Goal: Check status: Check status

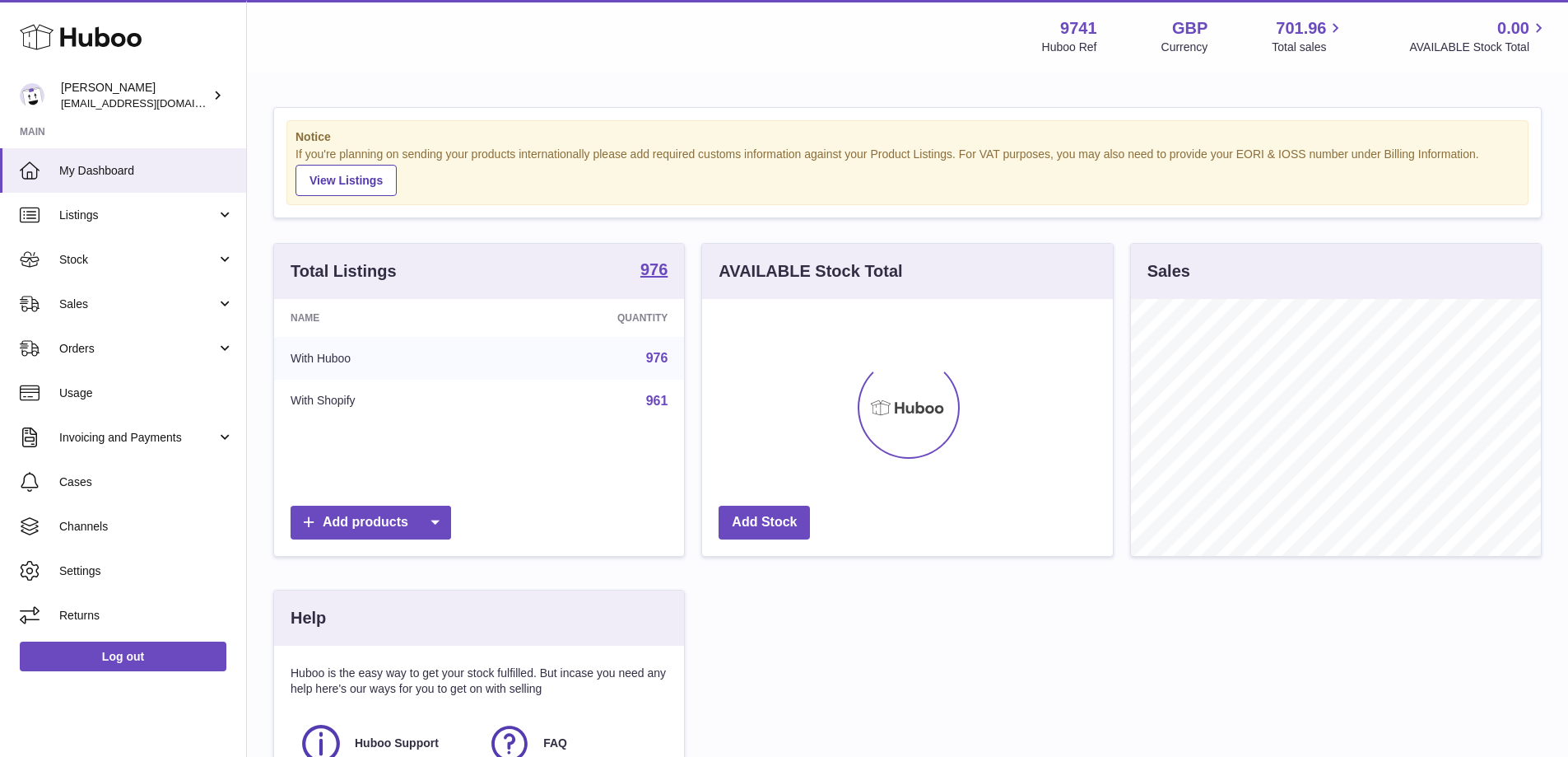
scroll to position [257, 411]
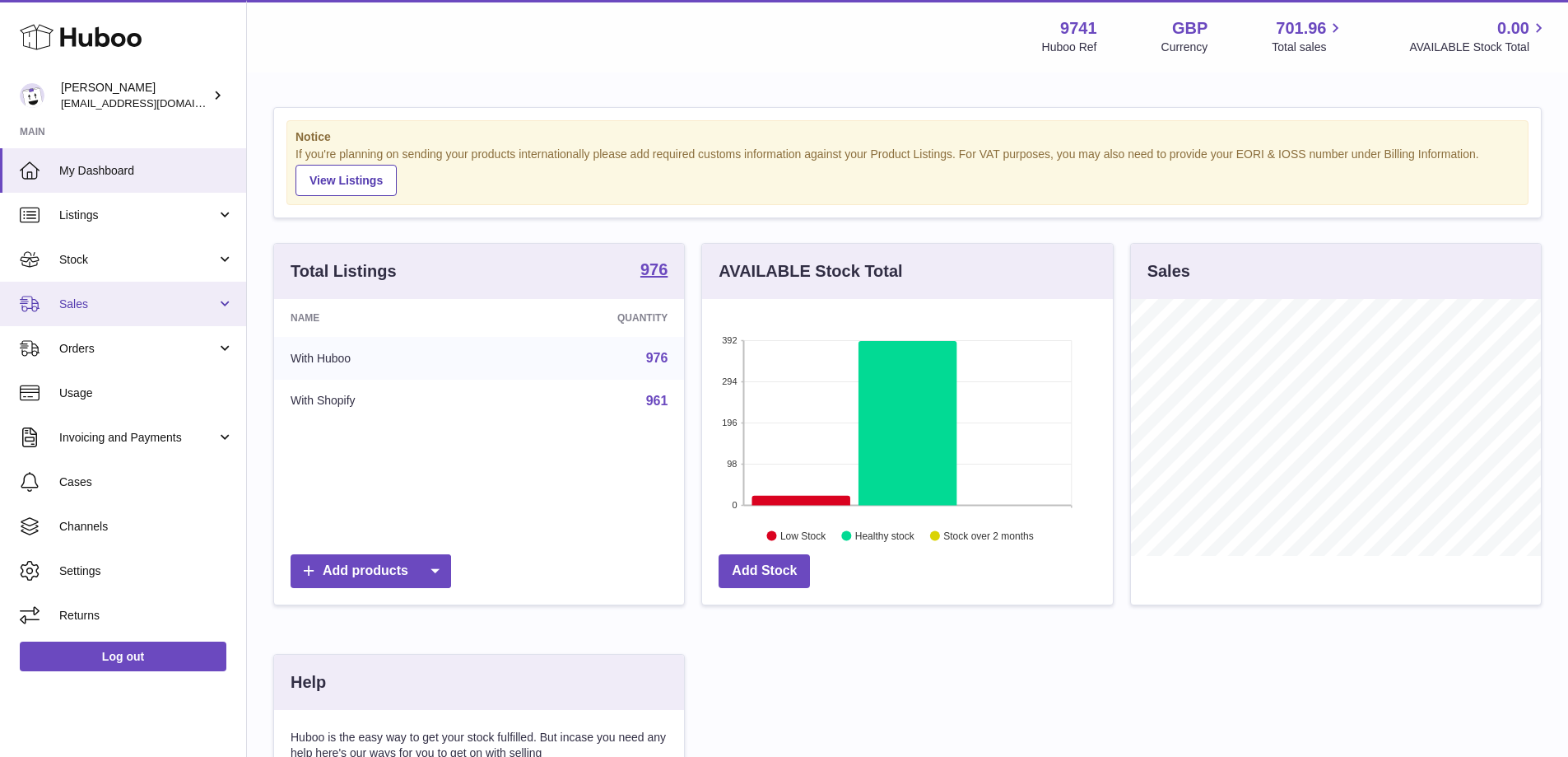
click at [144, 309] on span "Sales" at bounding box center [138, 304] width 157 height 16
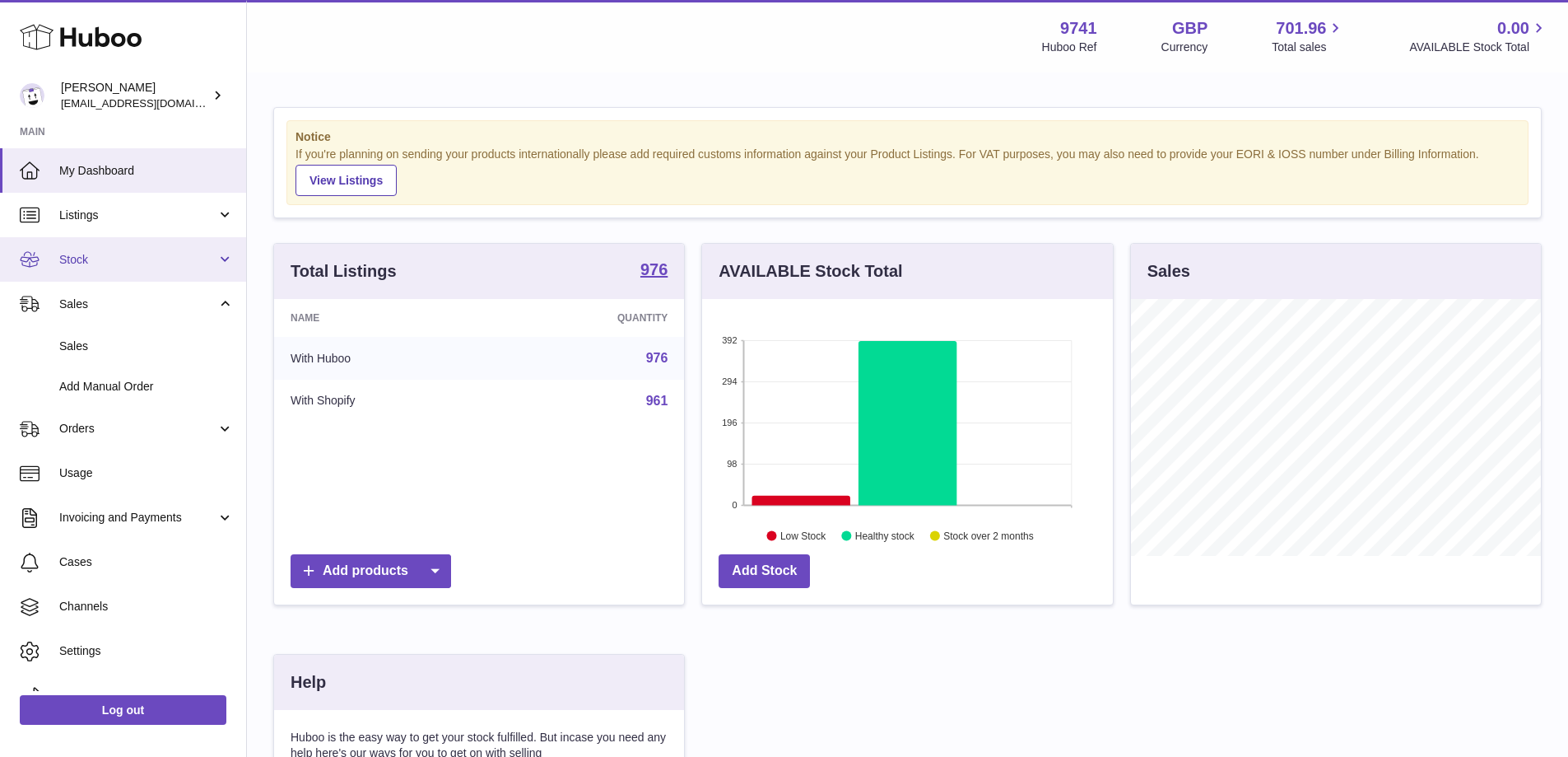
click at [169, 248] on link "Stock" at bounding box center [123, 259] width 246 height 44
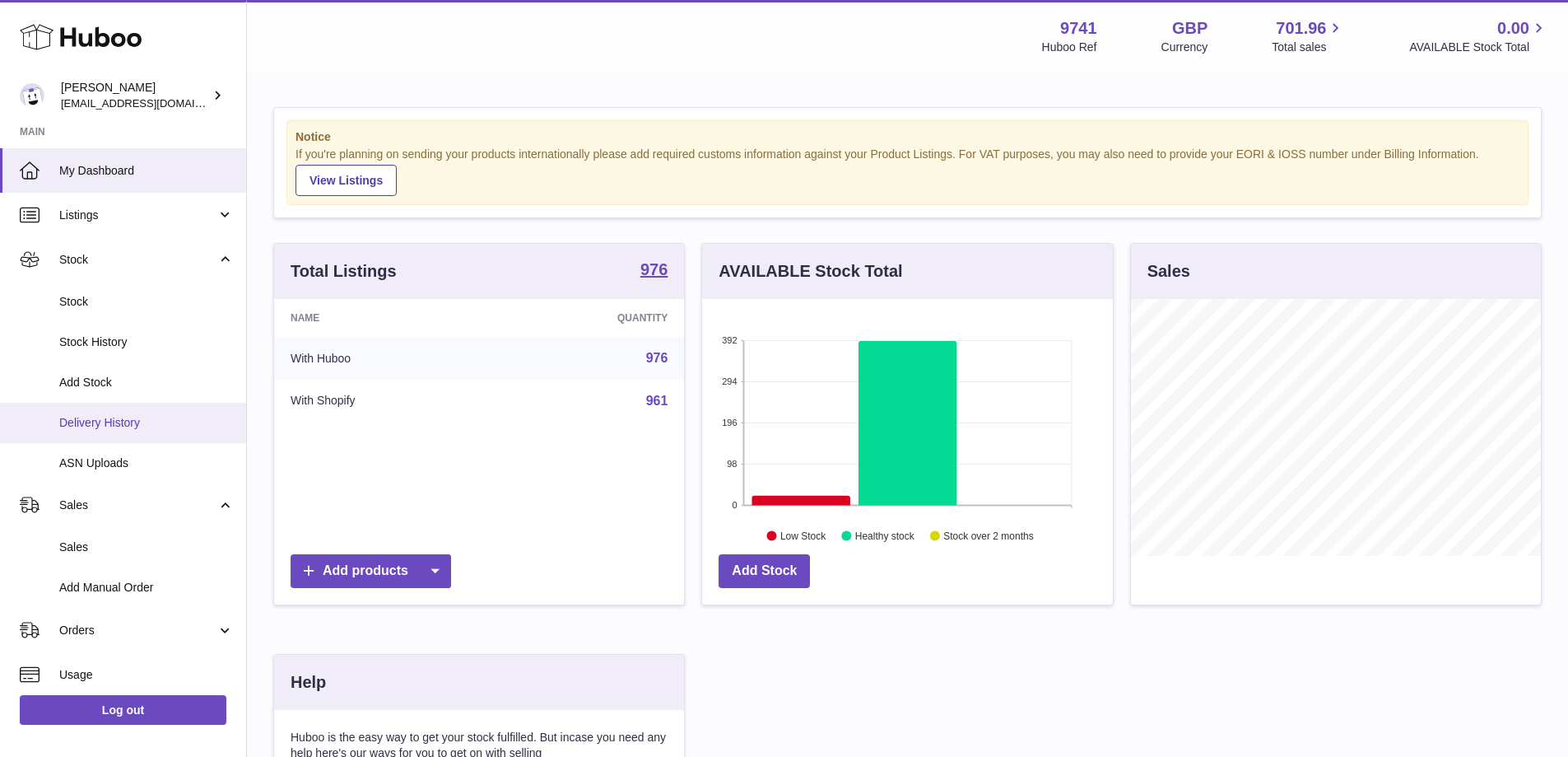
click at [131, 422] on span "Delivery History" at bounding box center [146, 423] width 174 height 16
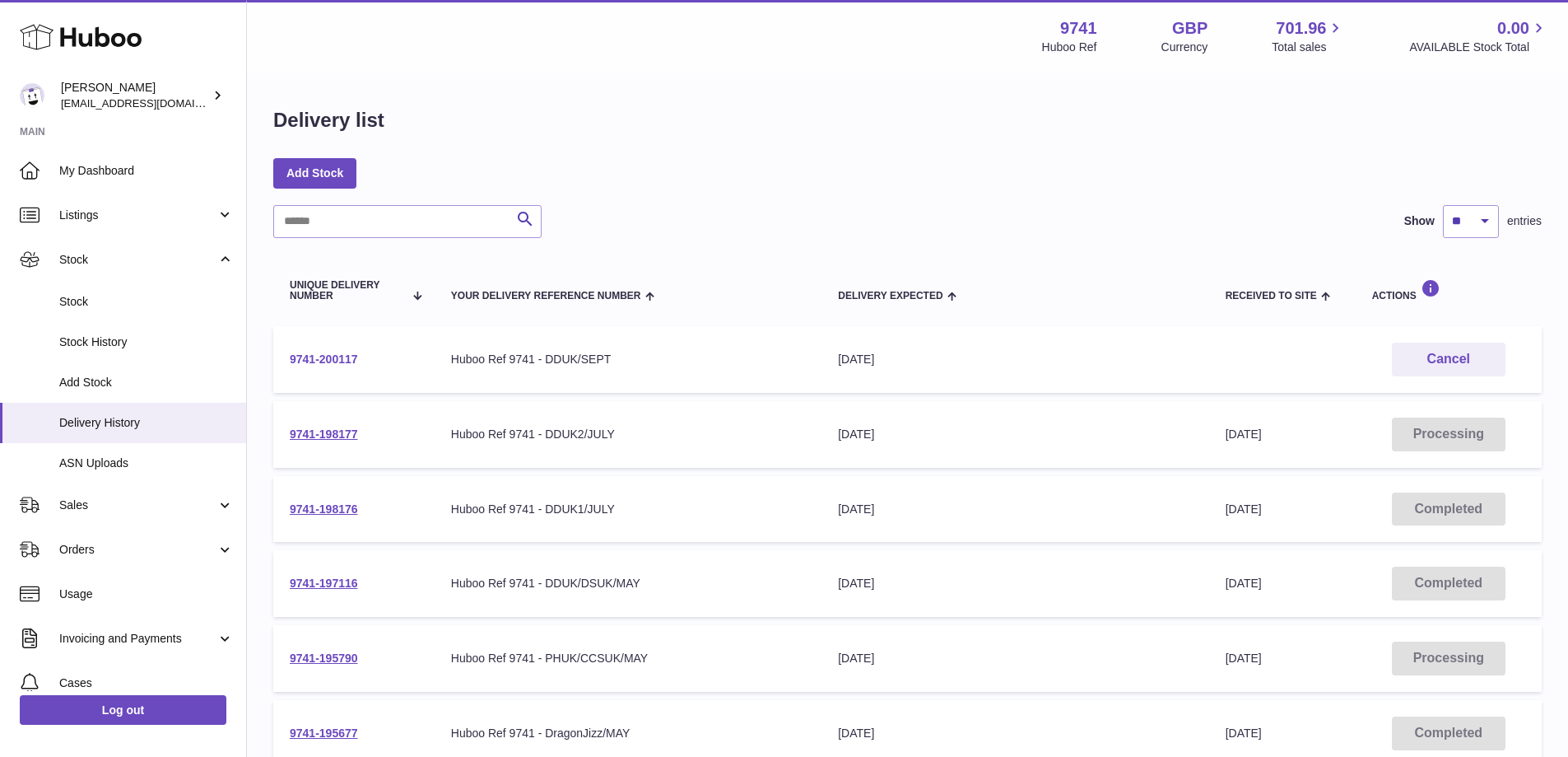
click at [308, 352] on link "9741-200117" at bounding box center [323, 359] width 68 height 13
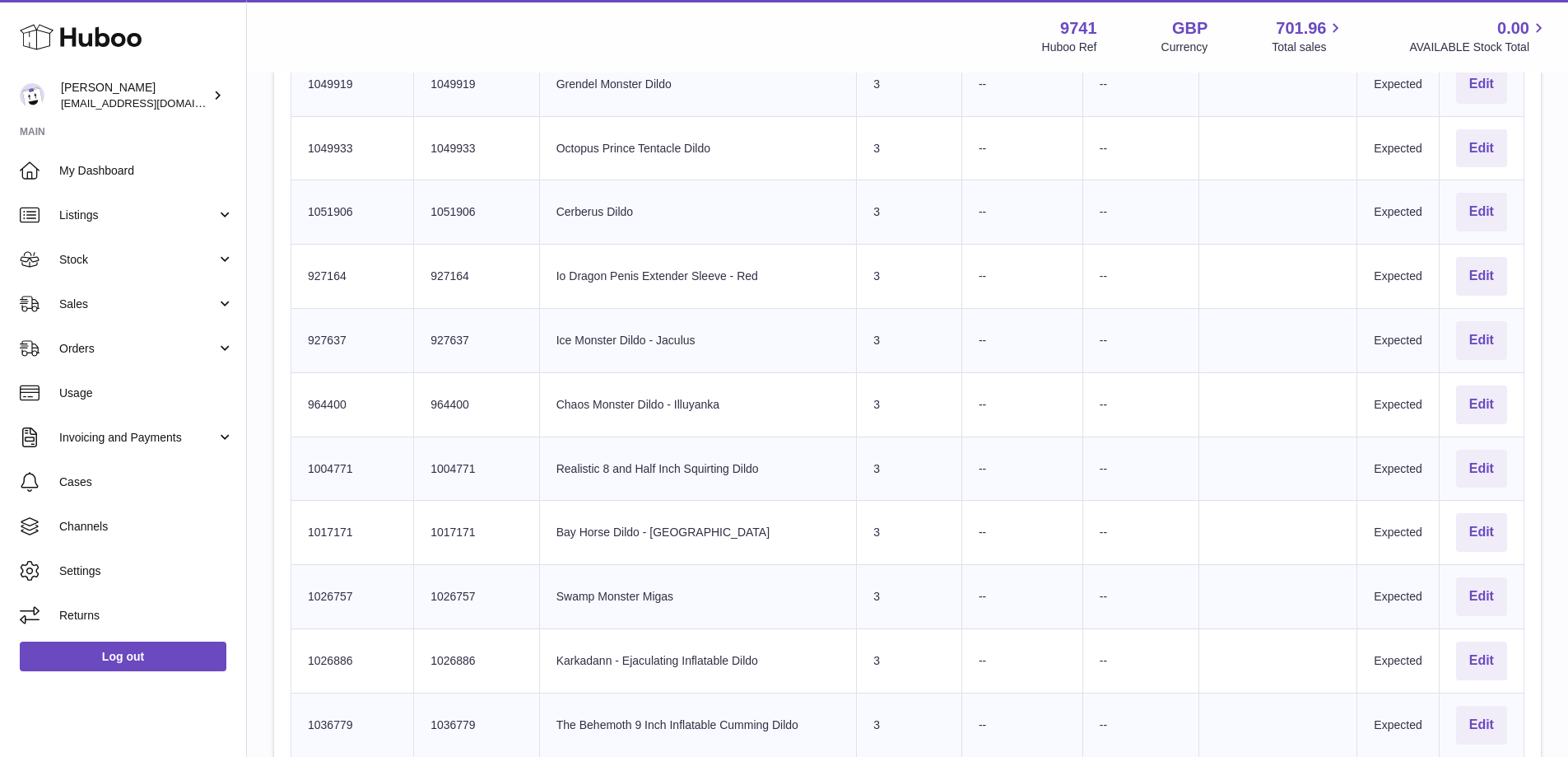
scroll to position [2306, 0]
drag, startPoint x: 560, startPoint y: 468, endPoint x: 761, endPoint y: 466, distance: 201.0
click at [761, 466] on td "Product title Realistic 8 and Half Inch Squirting Dildo" at bounding box center [698, 468] width 318 height 65
copy td "Realistic 8 and Half Inch Squirting Dildo"
click at [466, 468] on td "Client Identifier 1004771" at bounding box center [477, 468] width 126 height 65
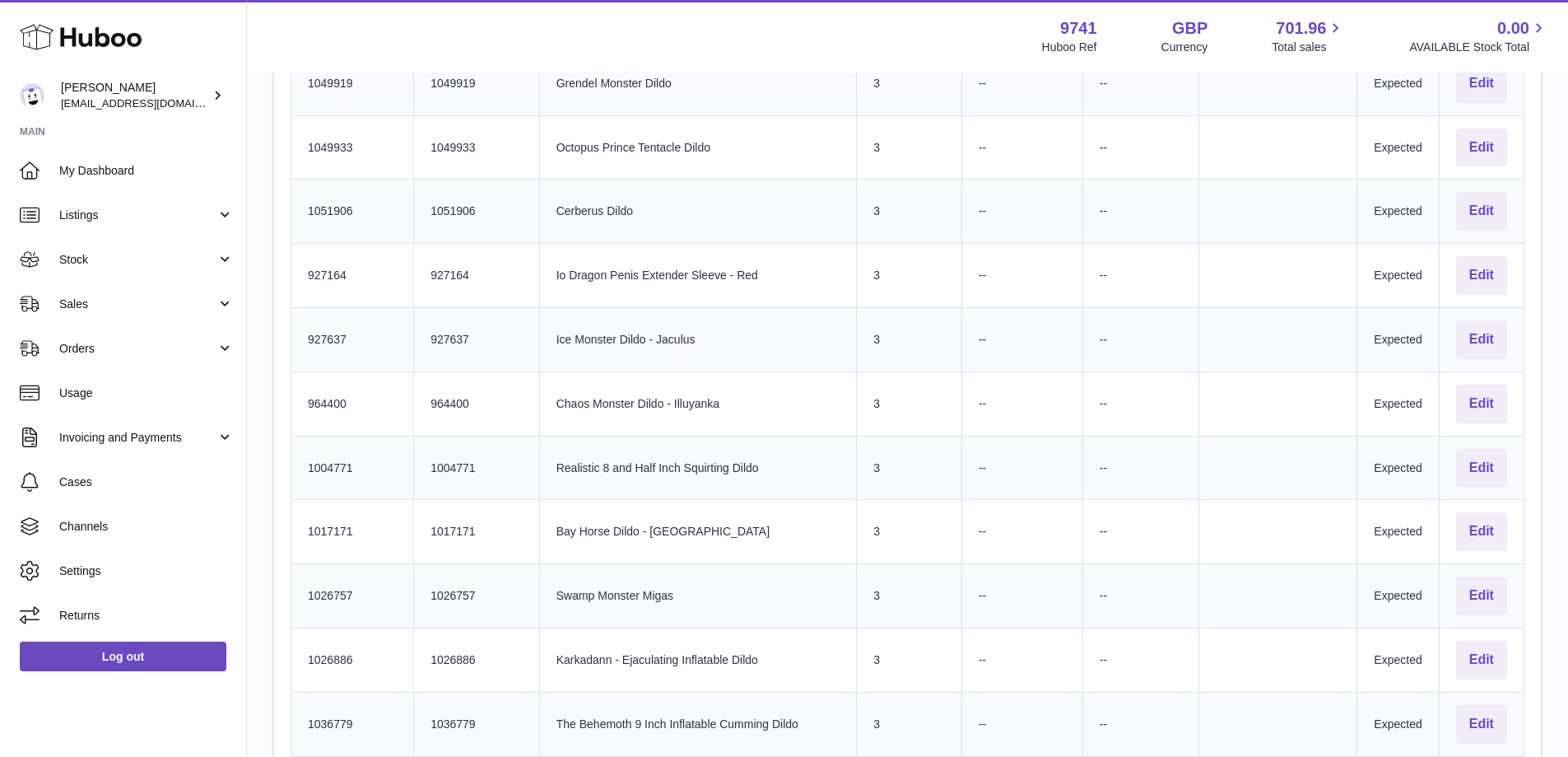
click at [466, 468] on td "Client Identifier 1004771" at bounding box center [477, 468] width 126 height 65
copy td "1004771"
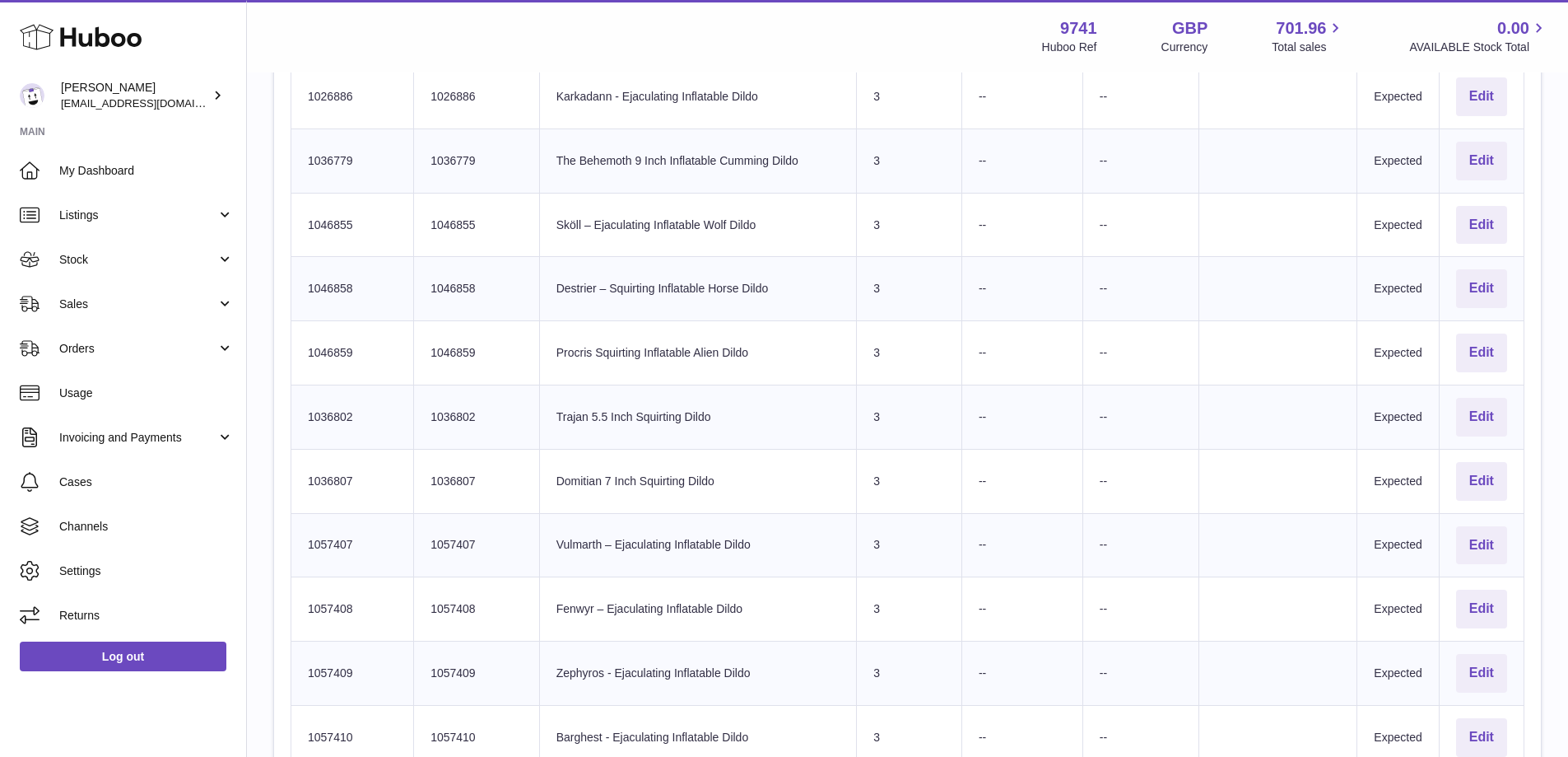
scroll to position [2882, 0]
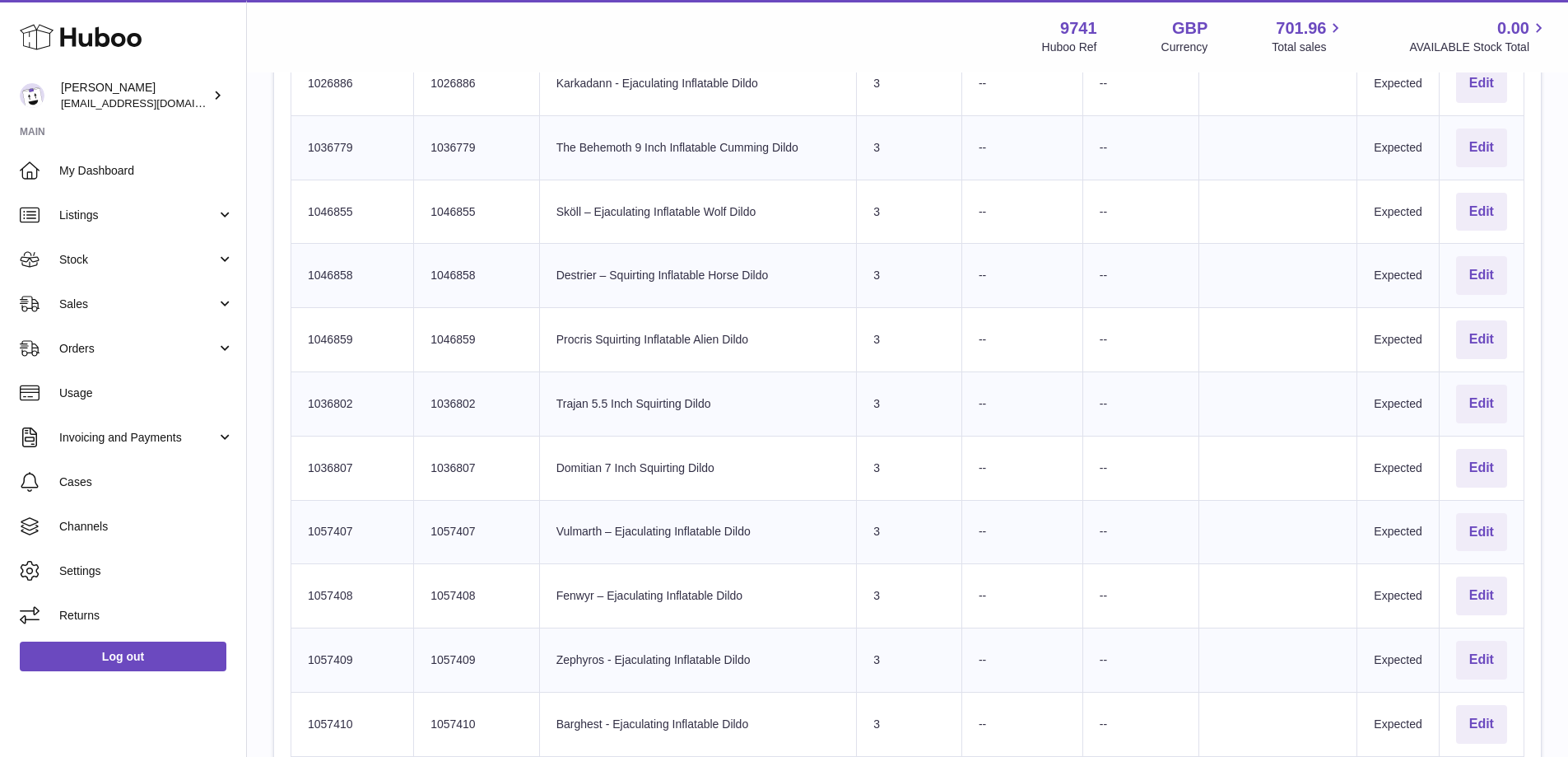
drag, startPoint x: 560, startPoint y: 405, endPoint x: 690, endPoint y: 400, distance: 130.1
click at [717, 404] on td "Product title Trajan 5.5 Inch Squirting Dildo" at bounding box center [698, 403] width 318 height 65
copy td "Trajan 5.5 Inch Squirting Dildo"
